Goal: Navigation & Orientation: Find specific page/section

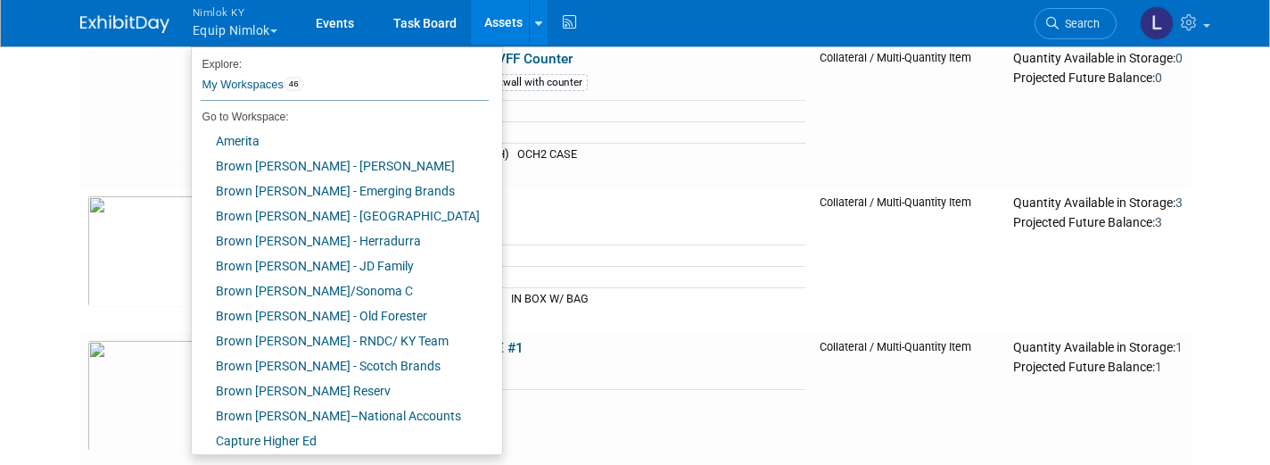
scroll to position [368, 0]
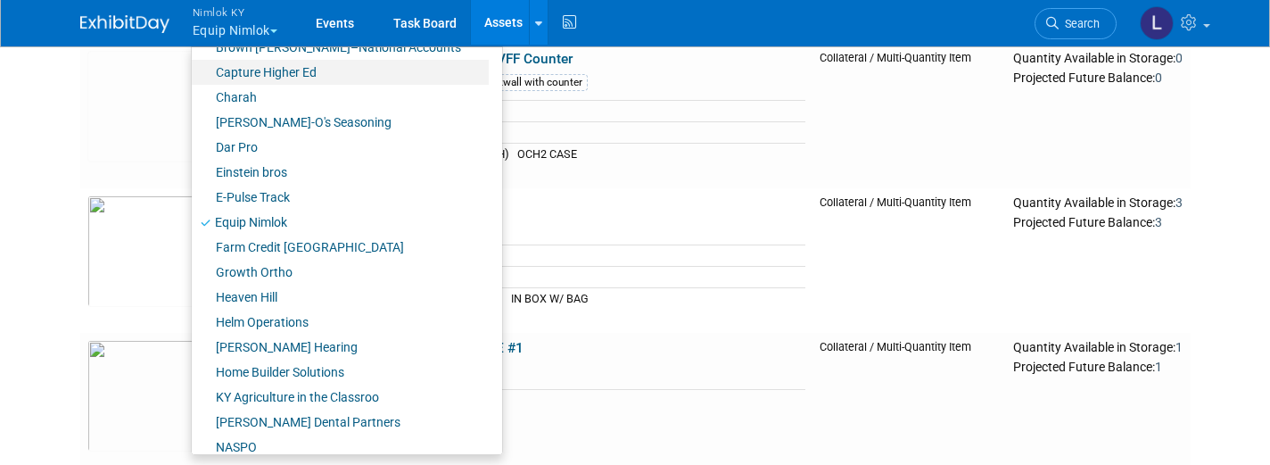
click at [305, 78] on link "Capture Higher Ed" at bounding box center [340, 72] width 297 height 25
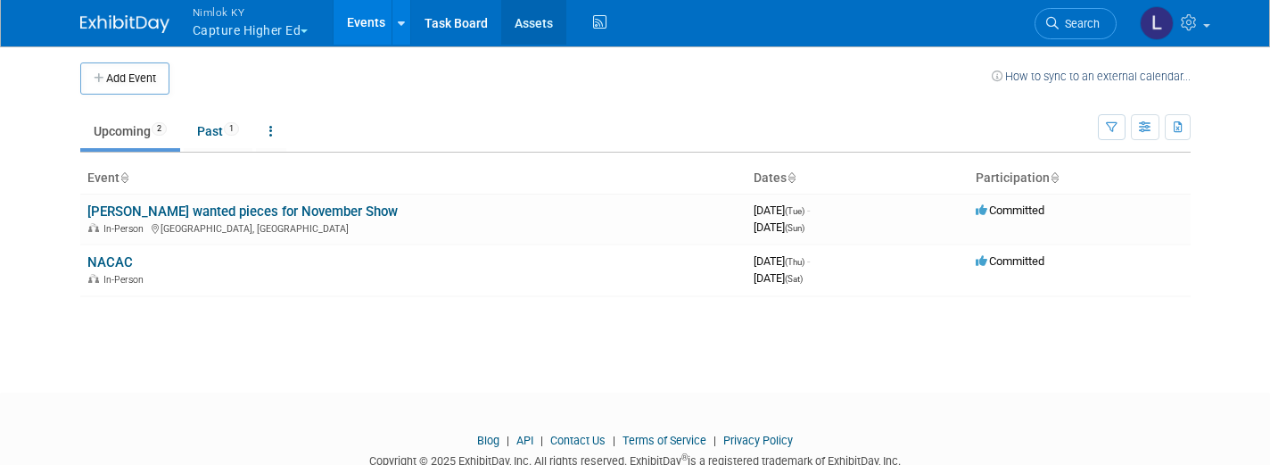
click at [545, 29] on link "Assets" at bounding box center [533, 22] width 65 height 45
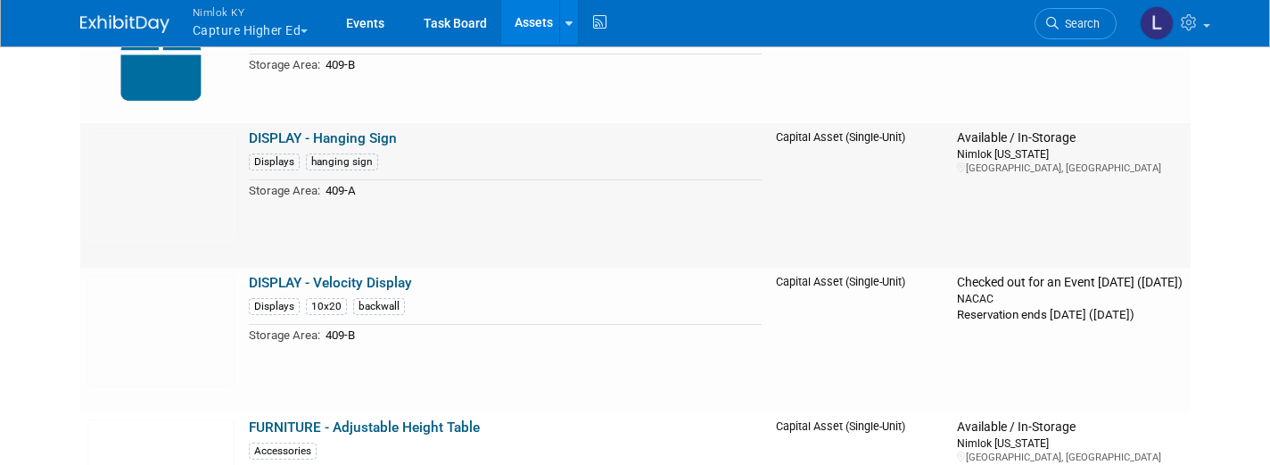
scroll to position [1408, 0]
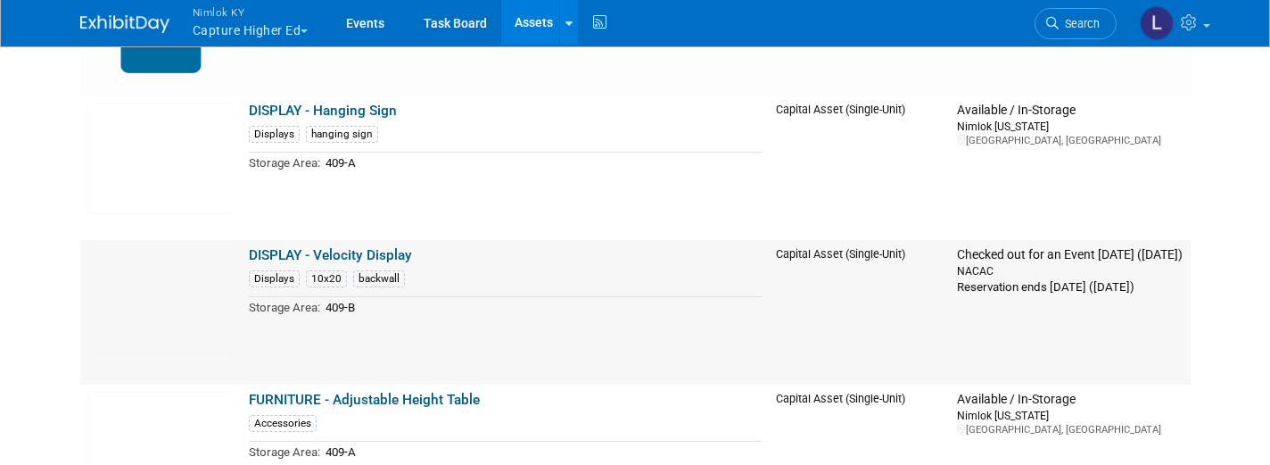
click at [392, 255] on link "DISPLAY - Velocity Display" at bounding box center [330, 255] width 163 height 16
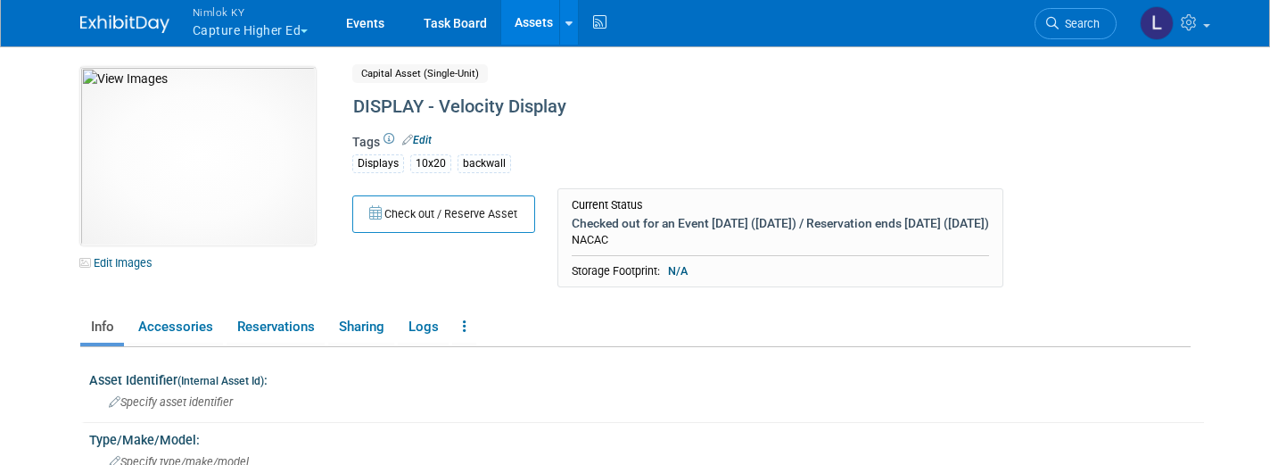
click at [540, 25] on link "Assets" at bounding box center [533, 22] width 65 height 45
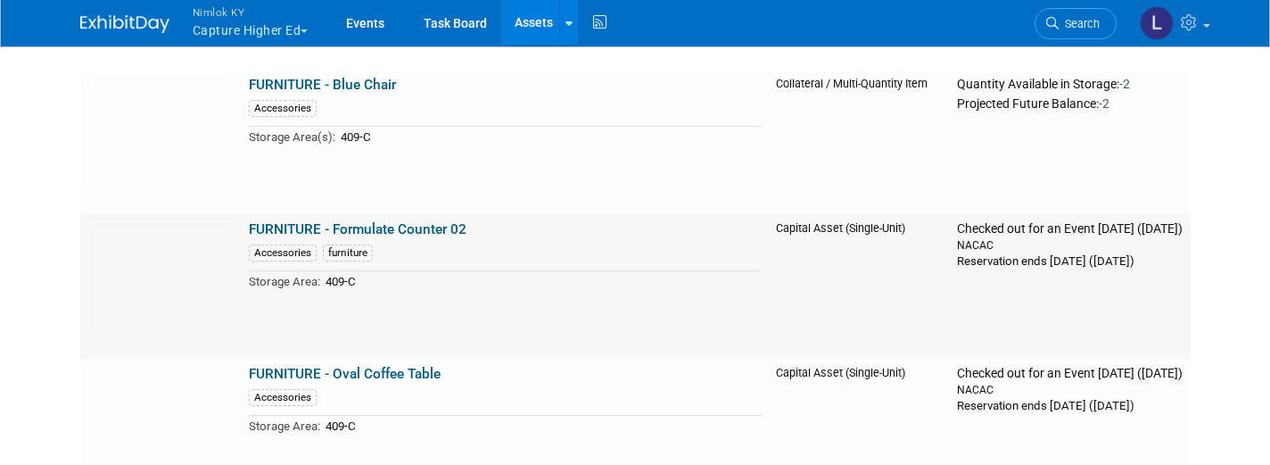
scroll to position [1872, 0]
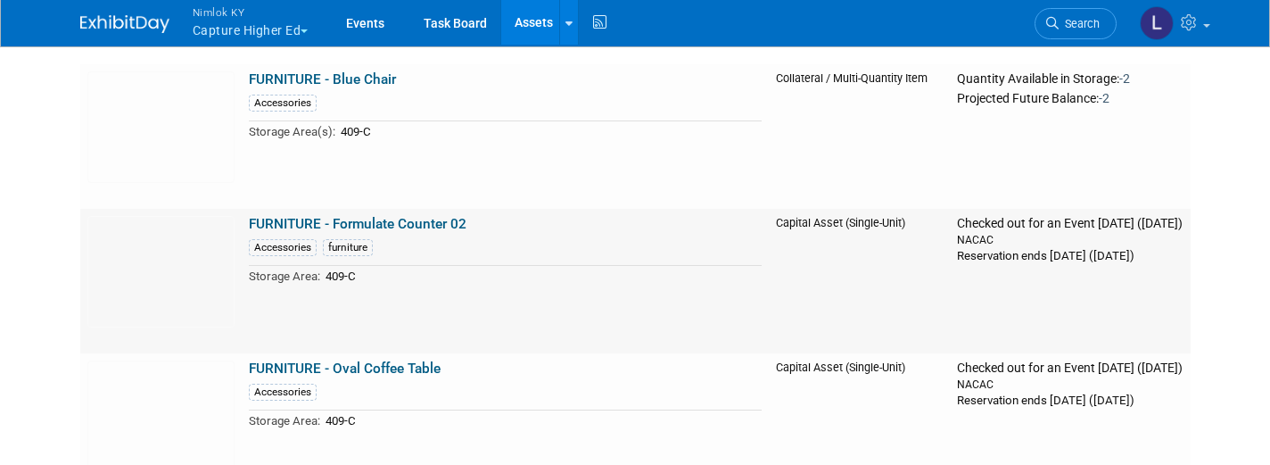
click at [433, 224] on link "FURNITURE - Formulate Counter 02" at bounding box center [358, 224] width 218 height 16
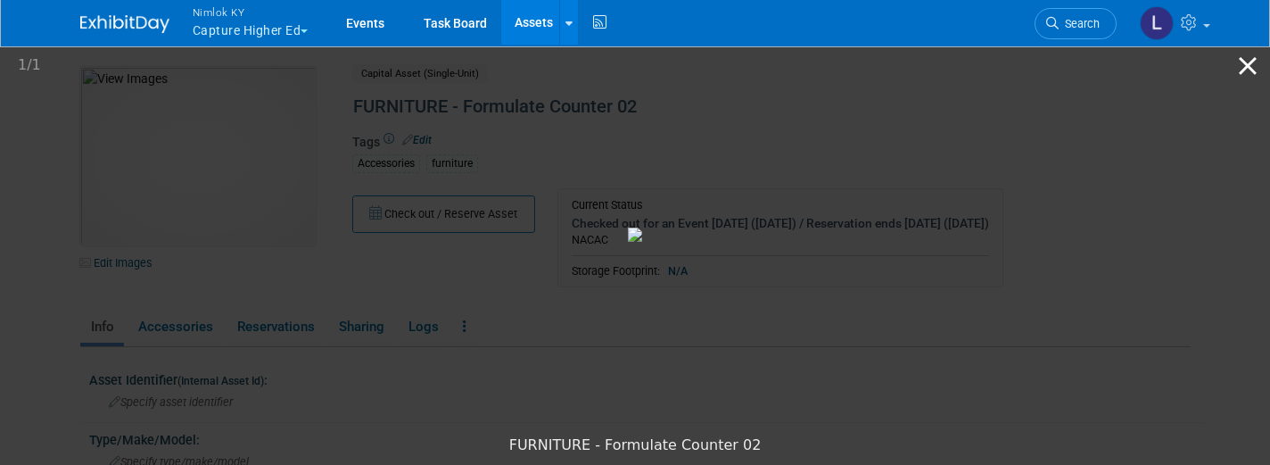
click at [1254, 70] on button "Close gallery" at bounding box center [1247, 66] width 45 height 42
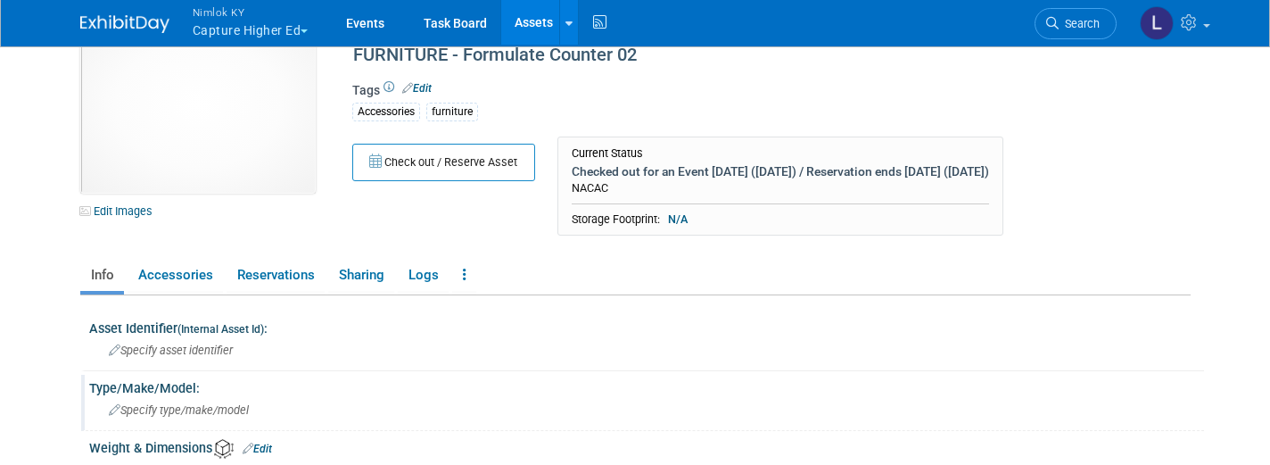
scroll to position [33, 0]
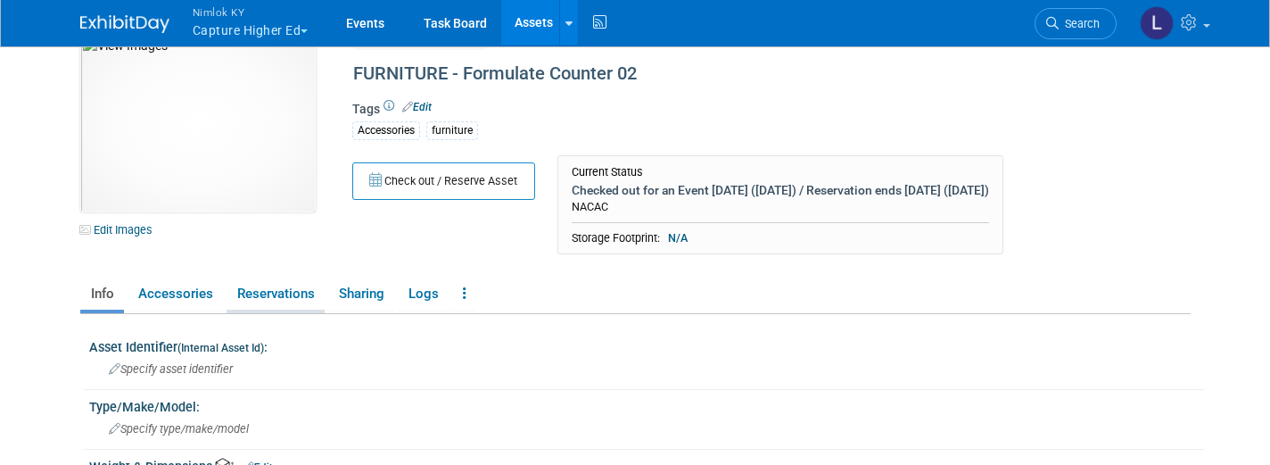
click at [259, 307] on link "Reservations" at bounding box center [275, 293] width 98 height 31
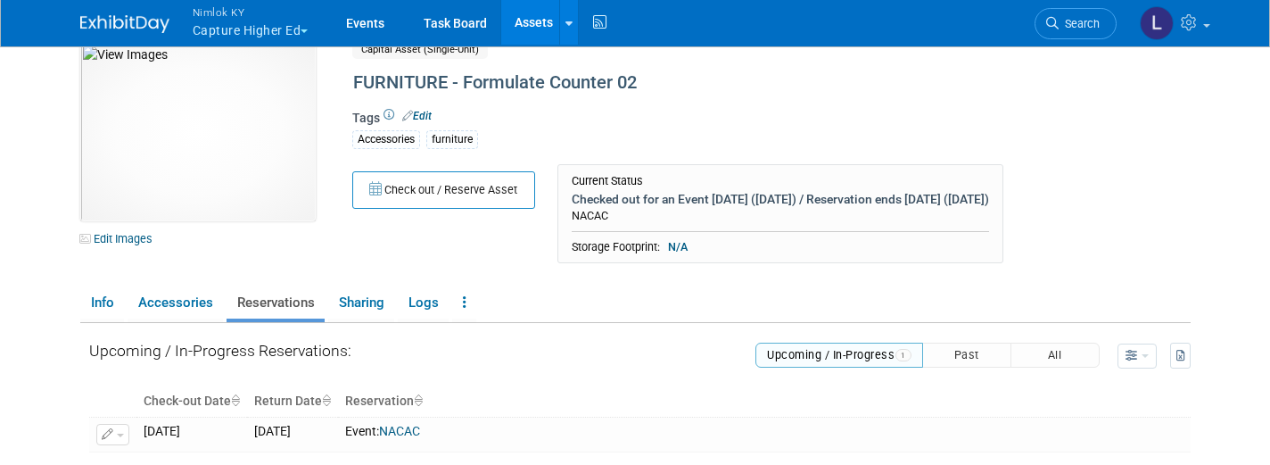
scroll to position [0, 0]
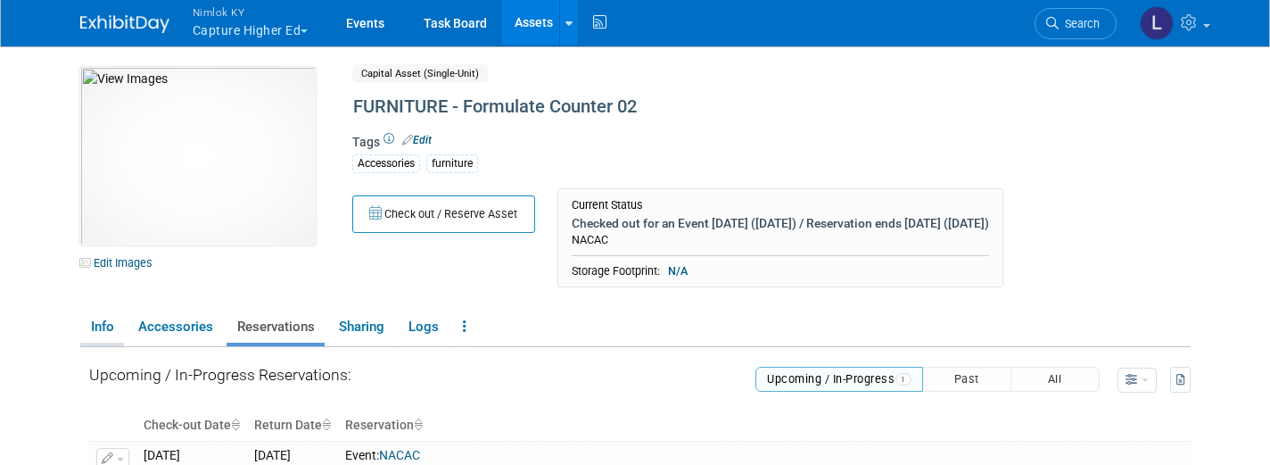
click at [85, 331] on link "Info" at bounding box center [102, 326] width 44 height 31
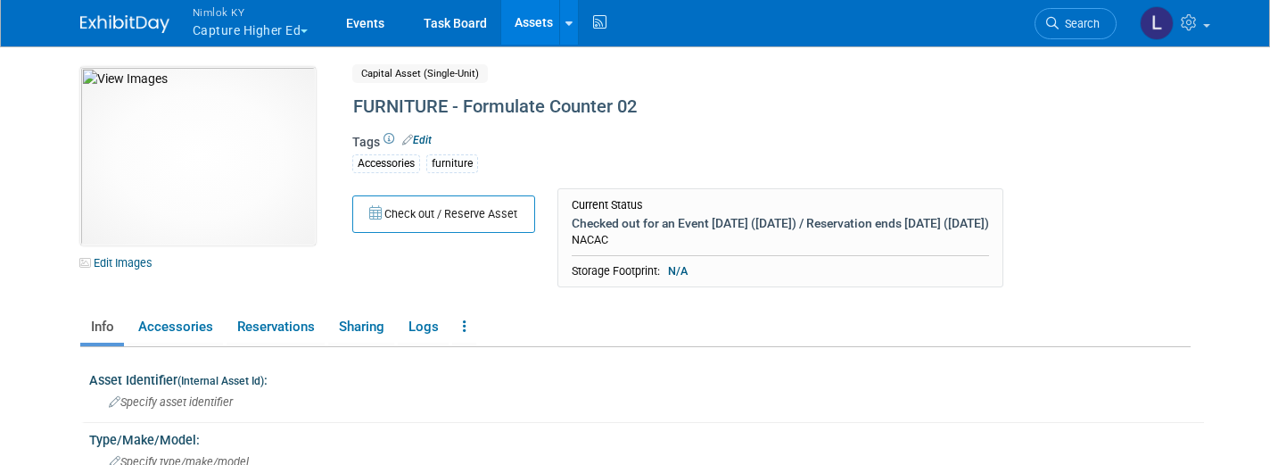
click at [536, 26] on link "Assets" at bounding box center [533, 22] width 65 height 45
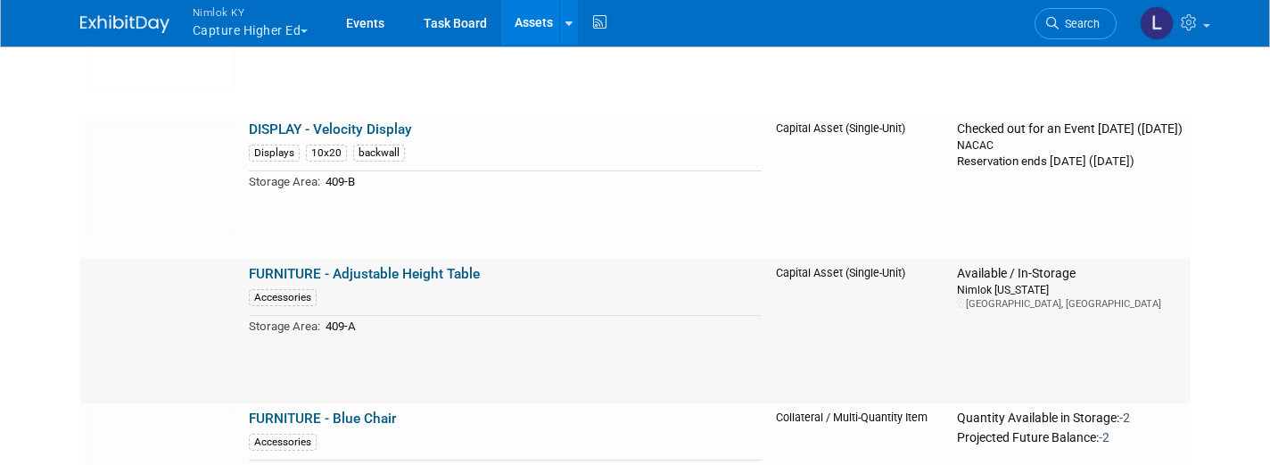
scroll to position [1542, 0]
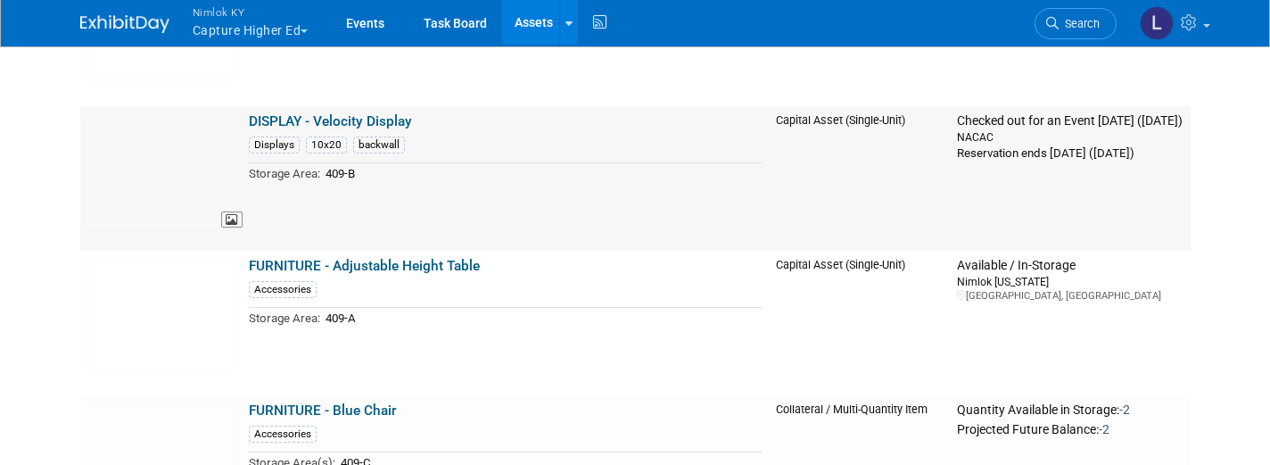
click at [196, 202] on img at bounding box center [160, 168] width 147 height 111
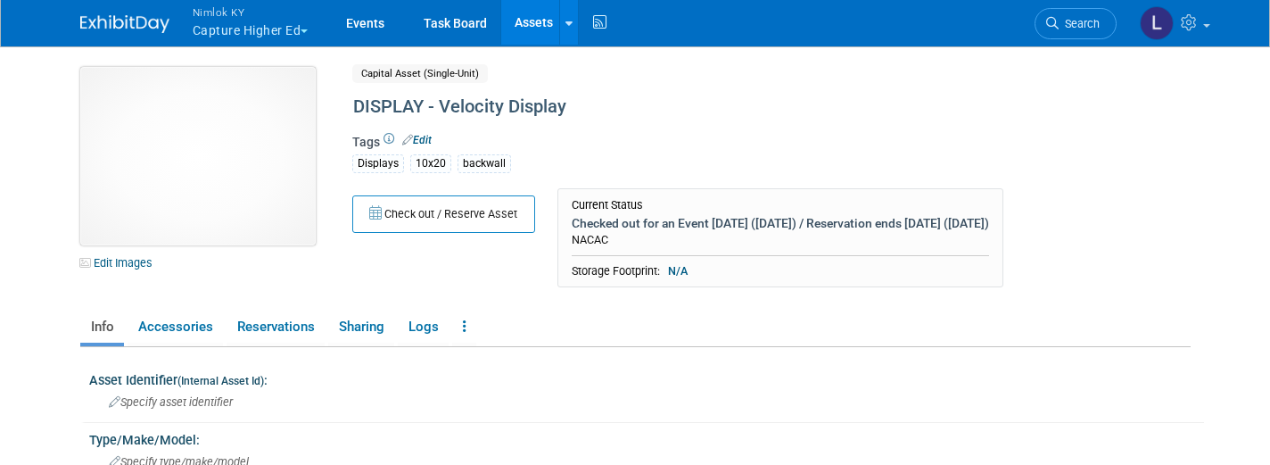
click at [261, 206] on img at bounding box center [197, 156] width 235 height 178
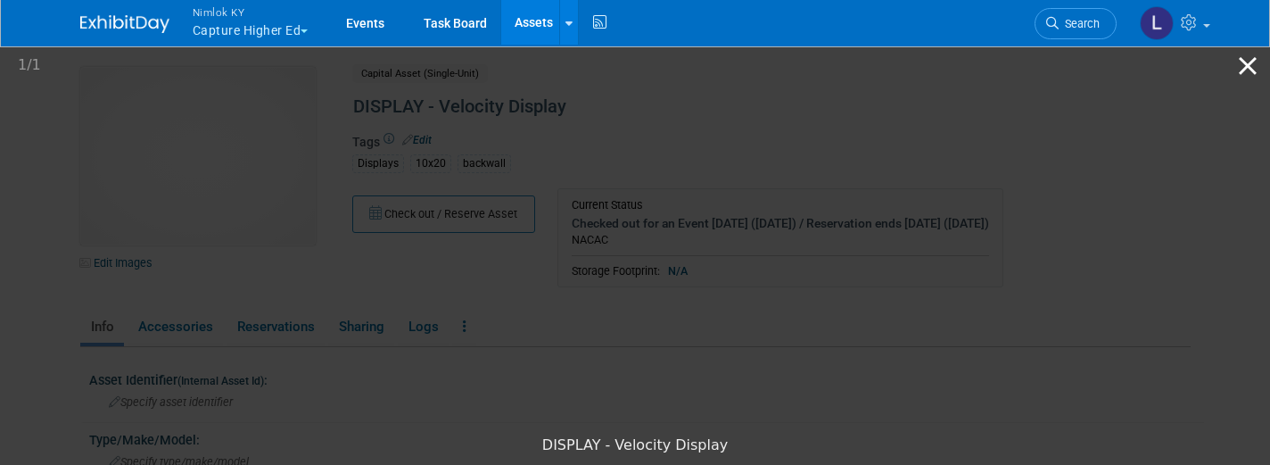
click at [1246, 66] on button "Close gallery" at bounding box center [1247, 66] width 45 height 42
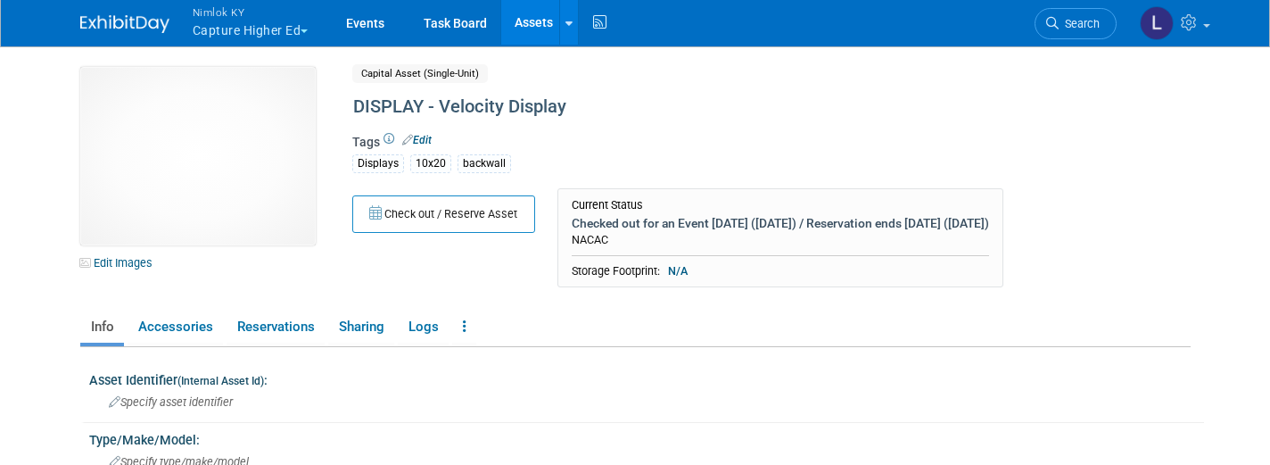
click at [539, 16] on link "Assets" at bounding box center [533, 22] width 65 height 45
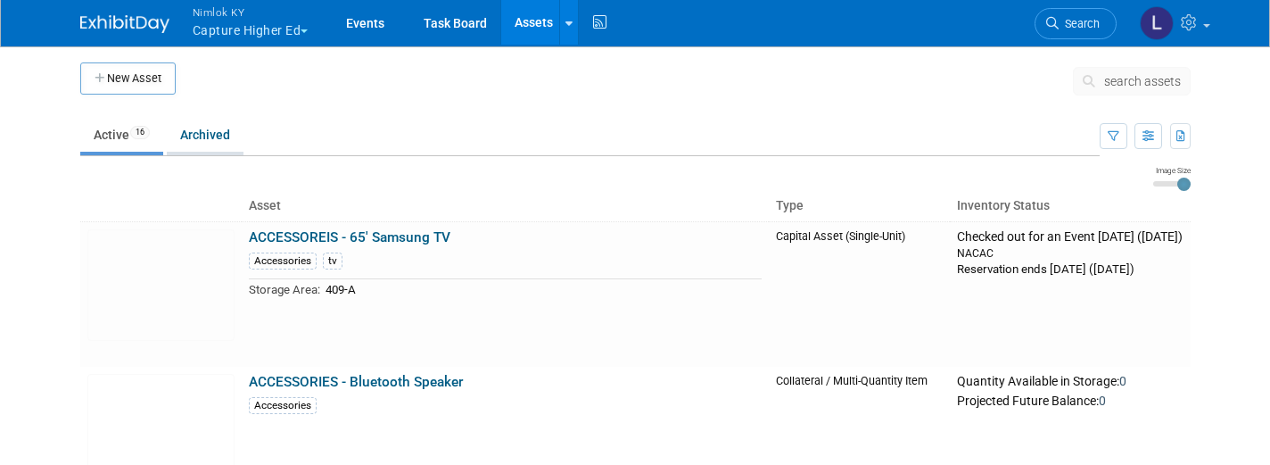
click at [222, 133] on link "Archived" at bounding box center [205, 135] width 77 height 34
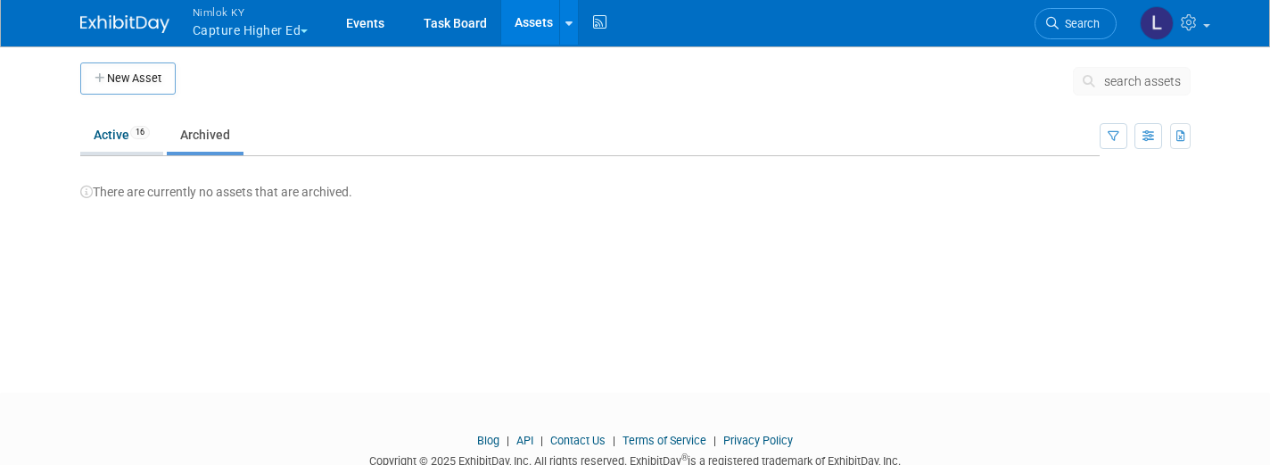
click at [113, 124] on link "Active 16" at bounding box center [121, 135] width 83 height 34
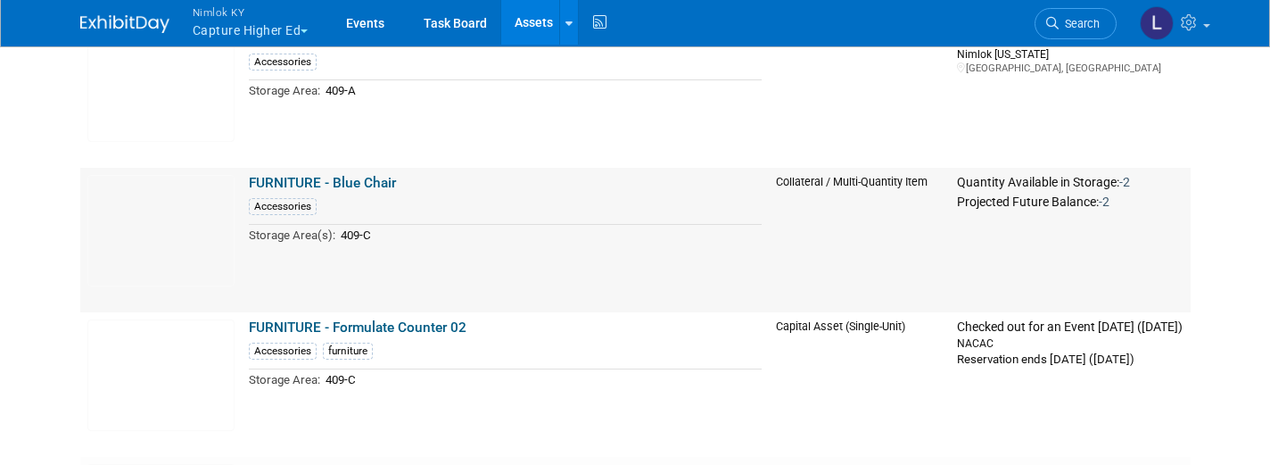
scroll to position [1770, 0]
click at [403, 324] on link "FURNITURE - Formulate Counter 02" at bounding box center [358, 326] width 218 height 16
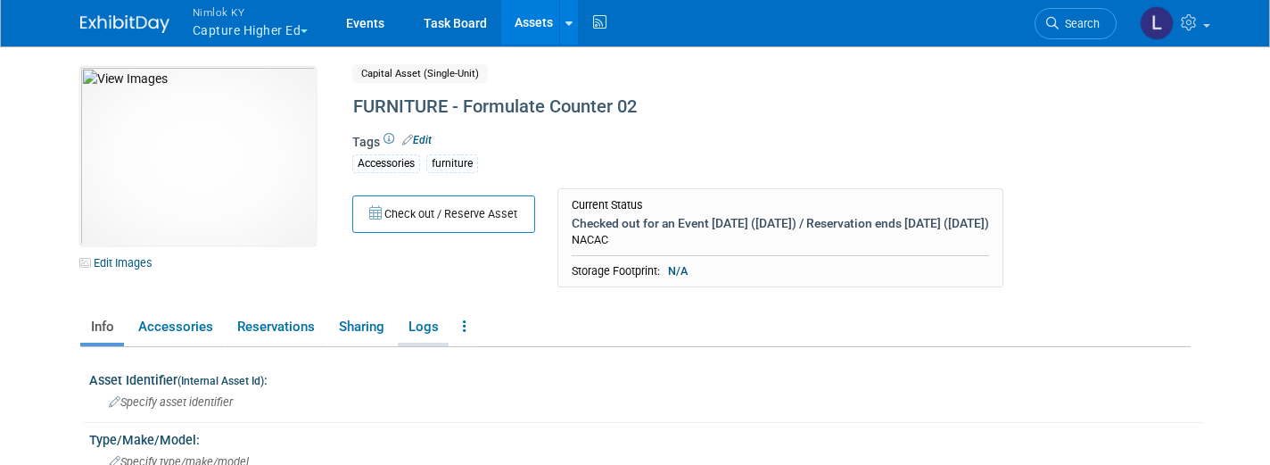
click at [424, 342] on link "Logs" at bounding box center [423, 326] width 51 height 31
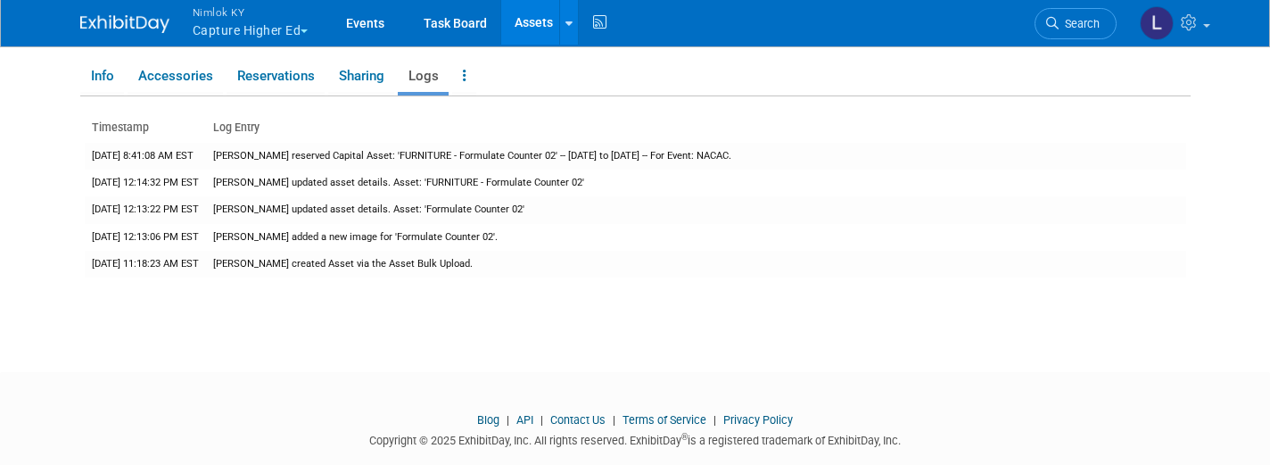
scroll to position [253, 0]
